Goal: Task Accomplishment & Management: Use online tool/utility

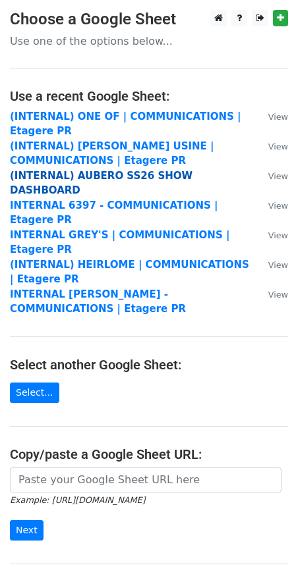
click at [64, 172] on strong "(INTERNAL) AUBERO SS26 SHOW DASHBOARD" at bounding box center [101, 183] width 183 height 27
click at [64, 171] on strong "(INTERNAL) AUBERO SS26 SHOW DASHBOARD" at bounding box center [101, 183] width 183 height 27
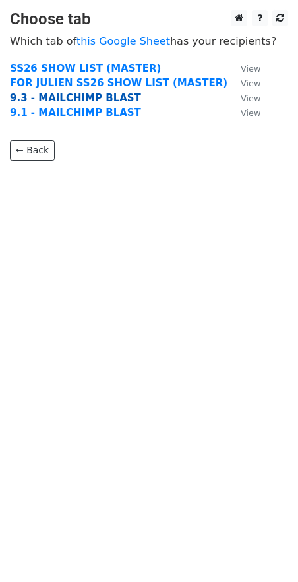
click at [40, 102] on strong "9.3 - MAILCHIMP BLAST" at bounding box center [75, 98] width 131 height 12
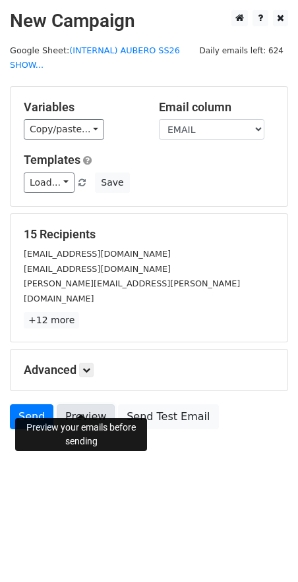
click at [86, 405] on link "Preview" at bounding box center [86, 417] width 58 height 25
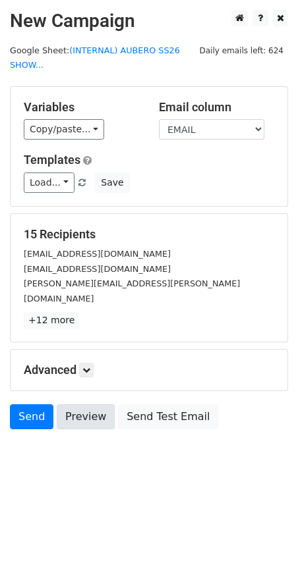
click at [74, 406] on link "Preview" at bounding box center [86, 417] width 58 height 25
click at [82, 405] on link "Preview" at bounding box center [86, 417] width 58 height 25
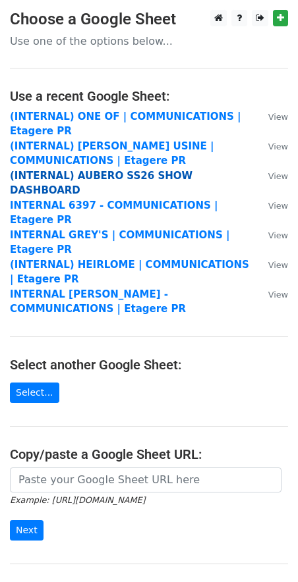
click at [65, 176] on strong "(INTERNAL) AUBERO SS26 SHOW DASHBOARD" at bounding box center [101, 183] width 183 height 27
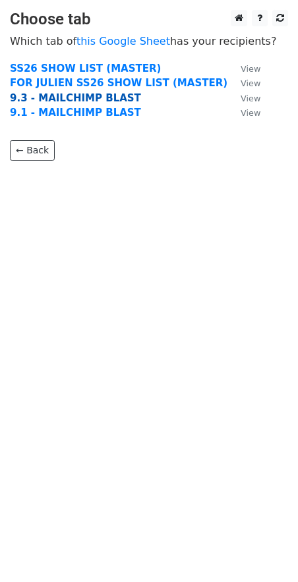
click at [24, 99] on strong "9.3 - MAILCHIMP BLAST" at bounding box center [75, 98] width 131 height 12
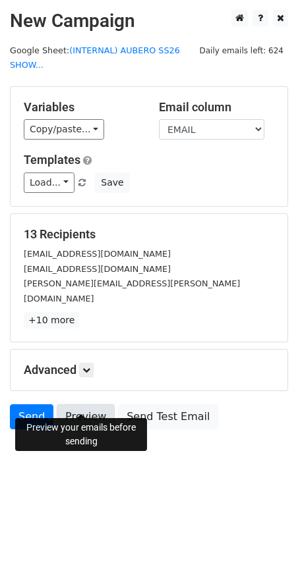
click at [79, 405] on link "Preview" at bounding box center [86, 417] width 58 height 25
